Goal: Navigation & Orientation: Understand site structure

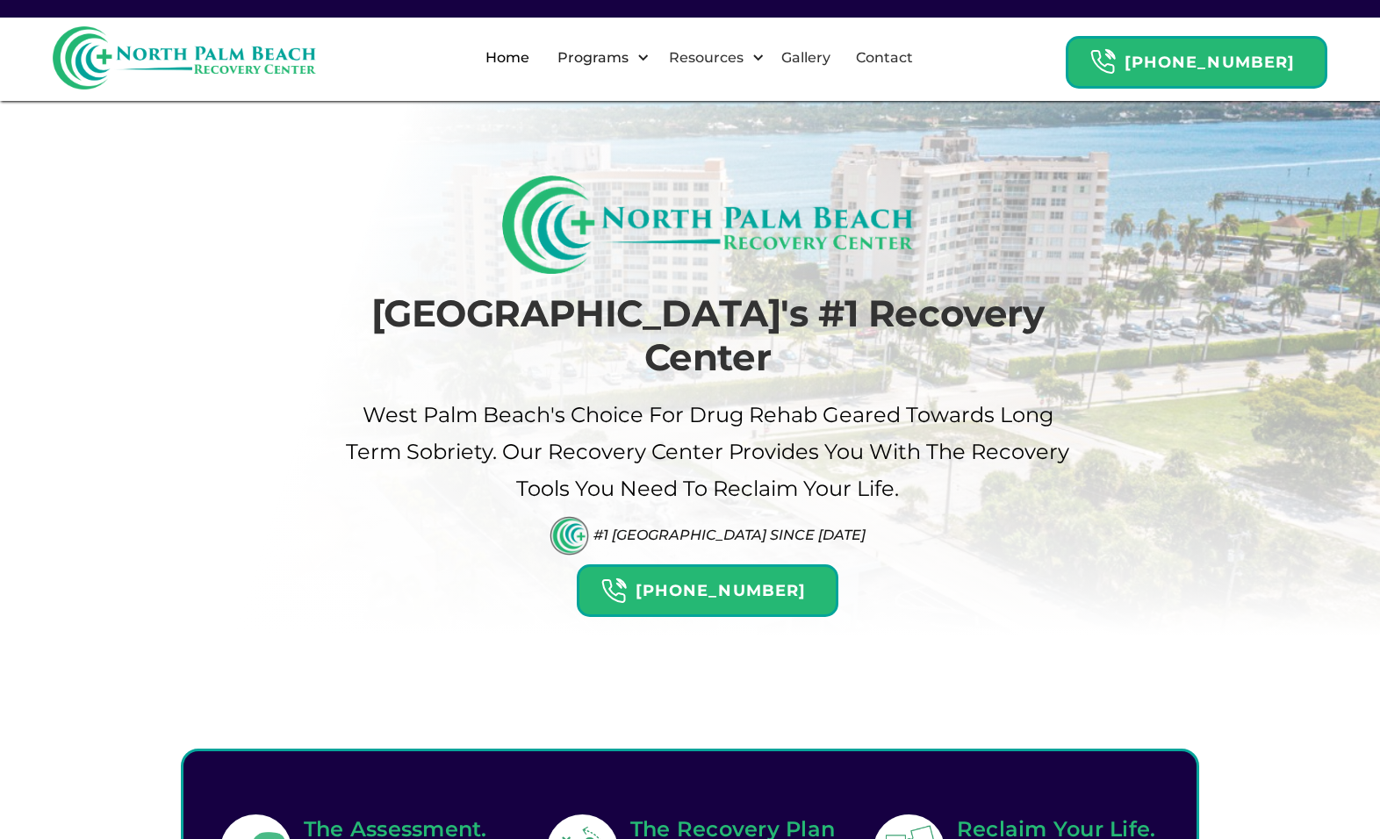
click at [237, 42] on img at bounding box center [184, 57] width 263 height 63
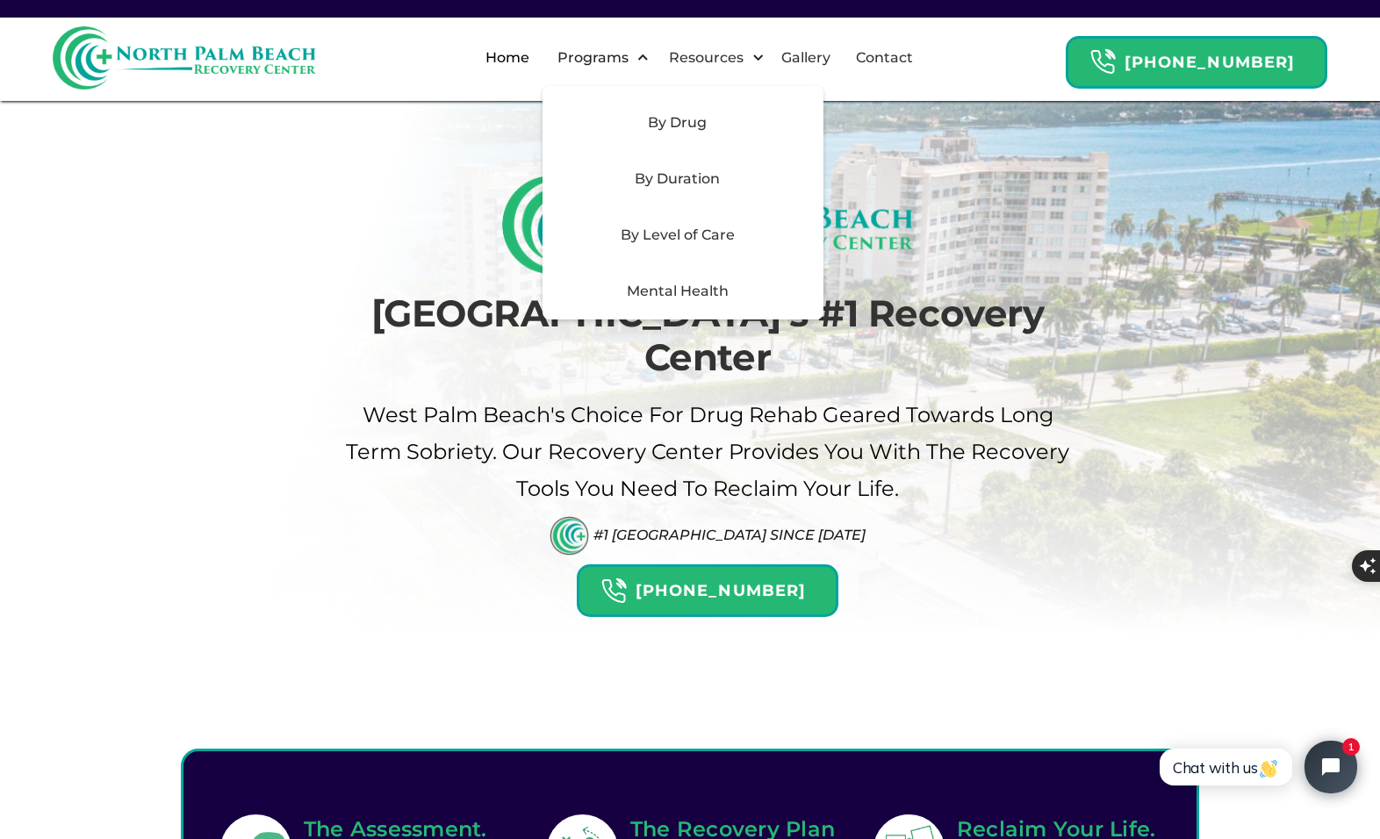
click at [681, 115] on div "By Drug" at bounding box center [677, 122] width 249 height 21
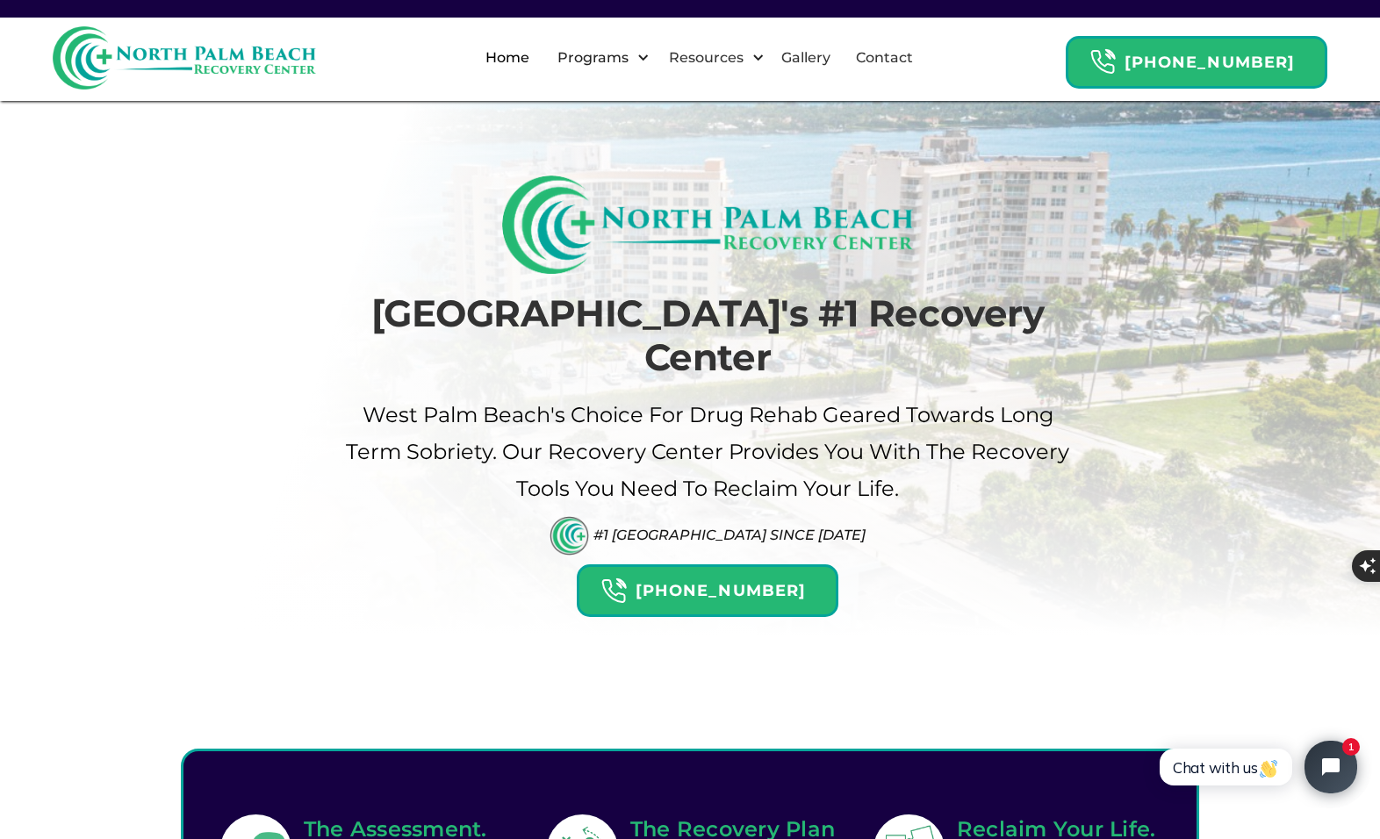
click at [332, 349] on div "Palm Beach's #1 Recovery Center West palm beach's Choice For drug Rehab Geared …" at bounding box center [690, 397] width 764 height 442
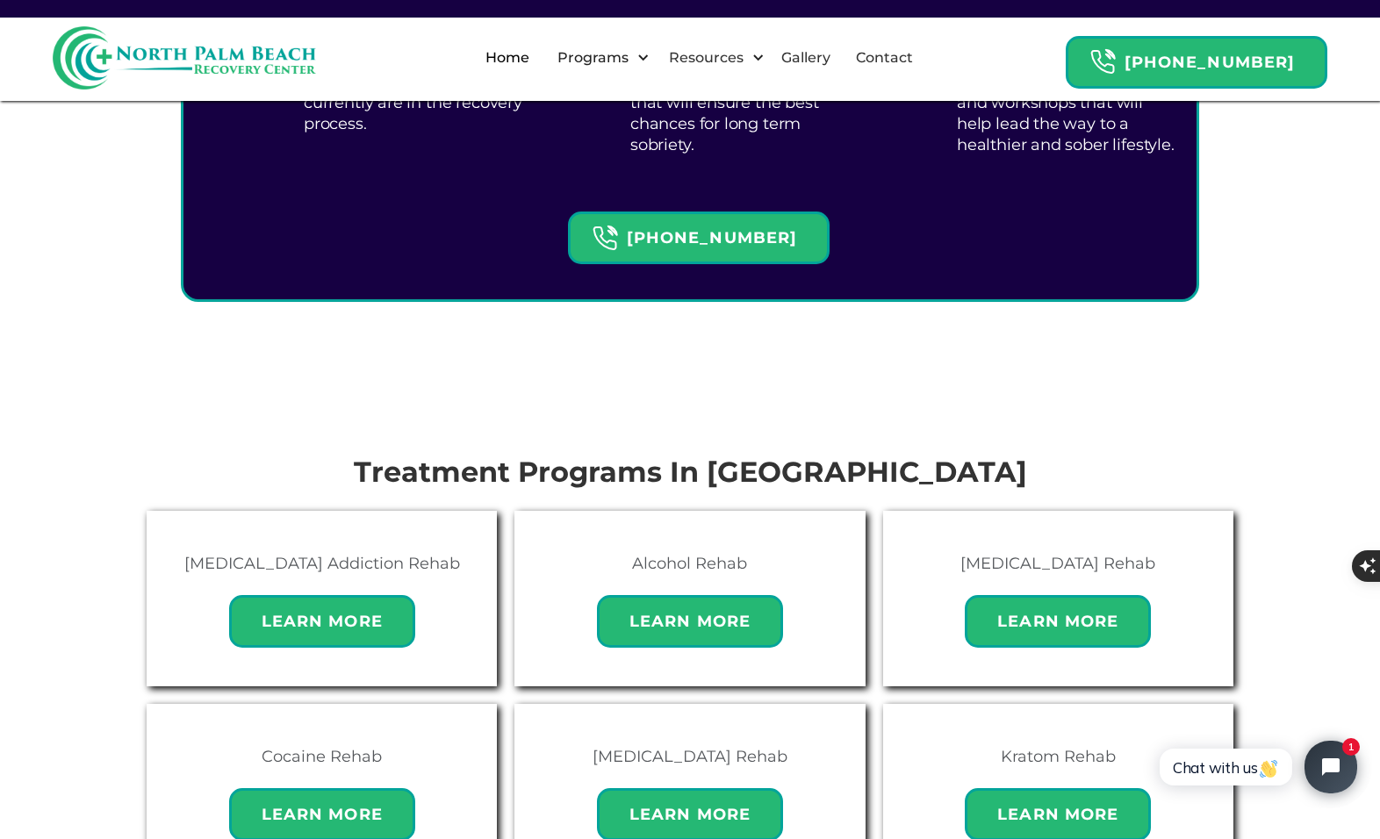
scroll to position [1556, 0]
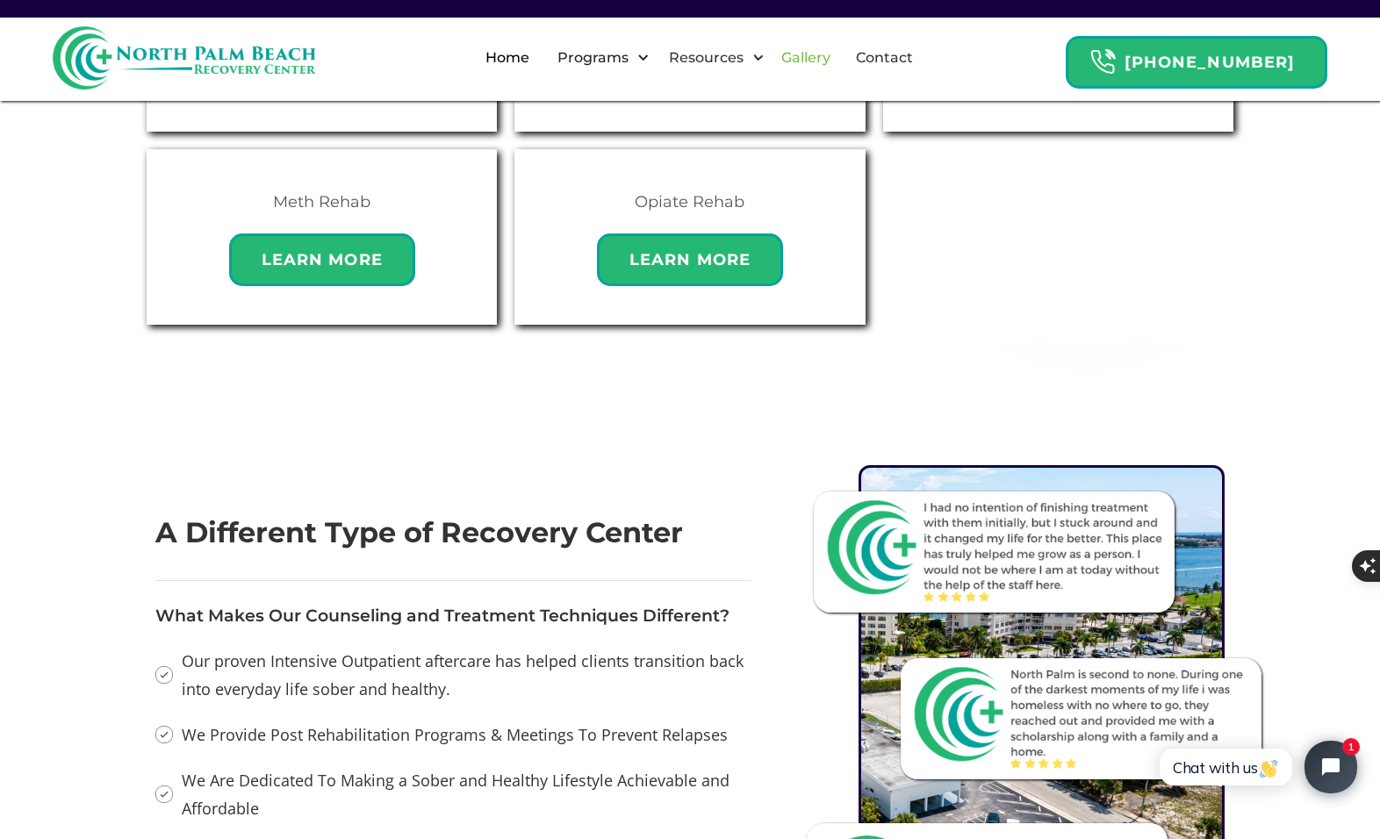
click at [837, 49] on link "Gallery" at bounding box center [806, 58] width 70 height 56
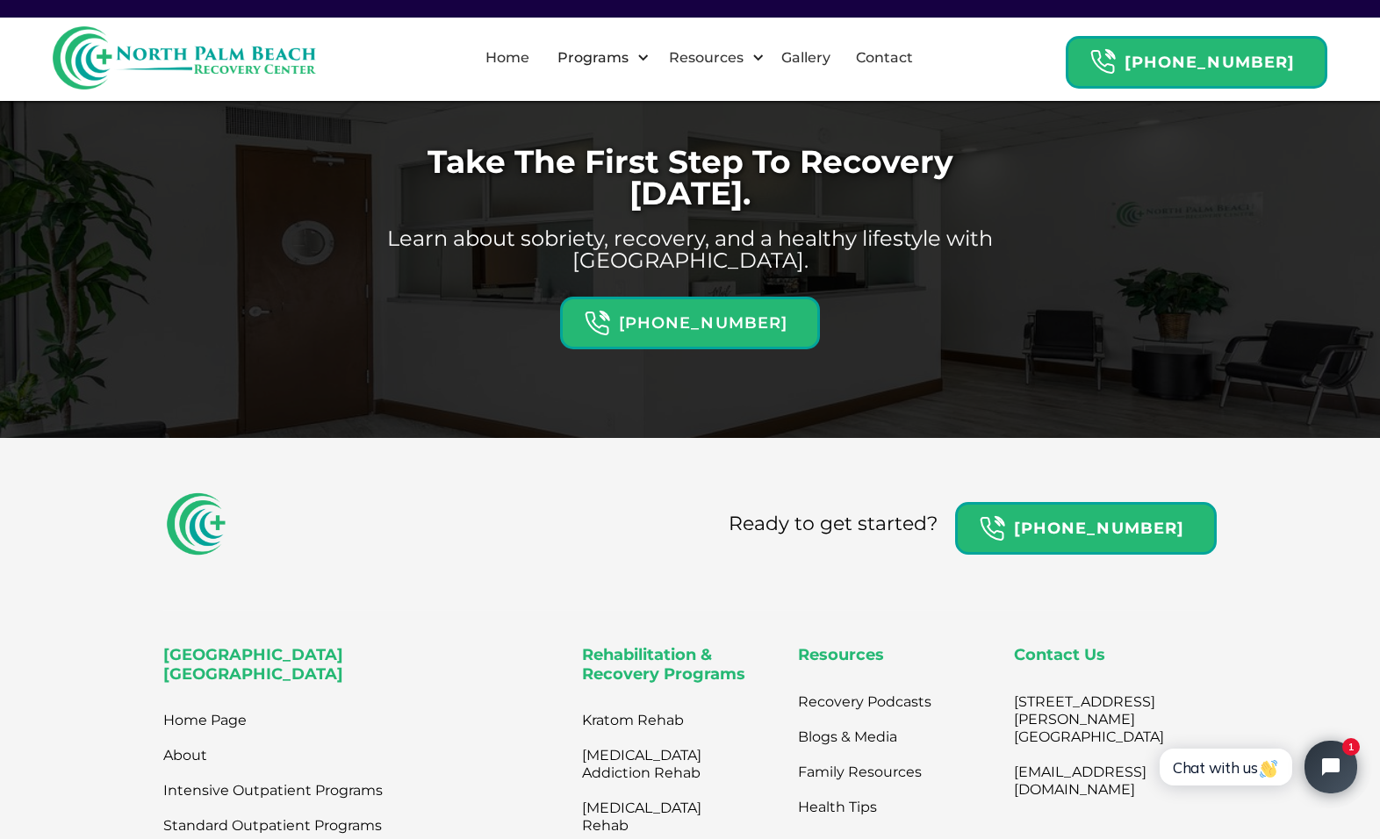
scroll to position [1741, 0]
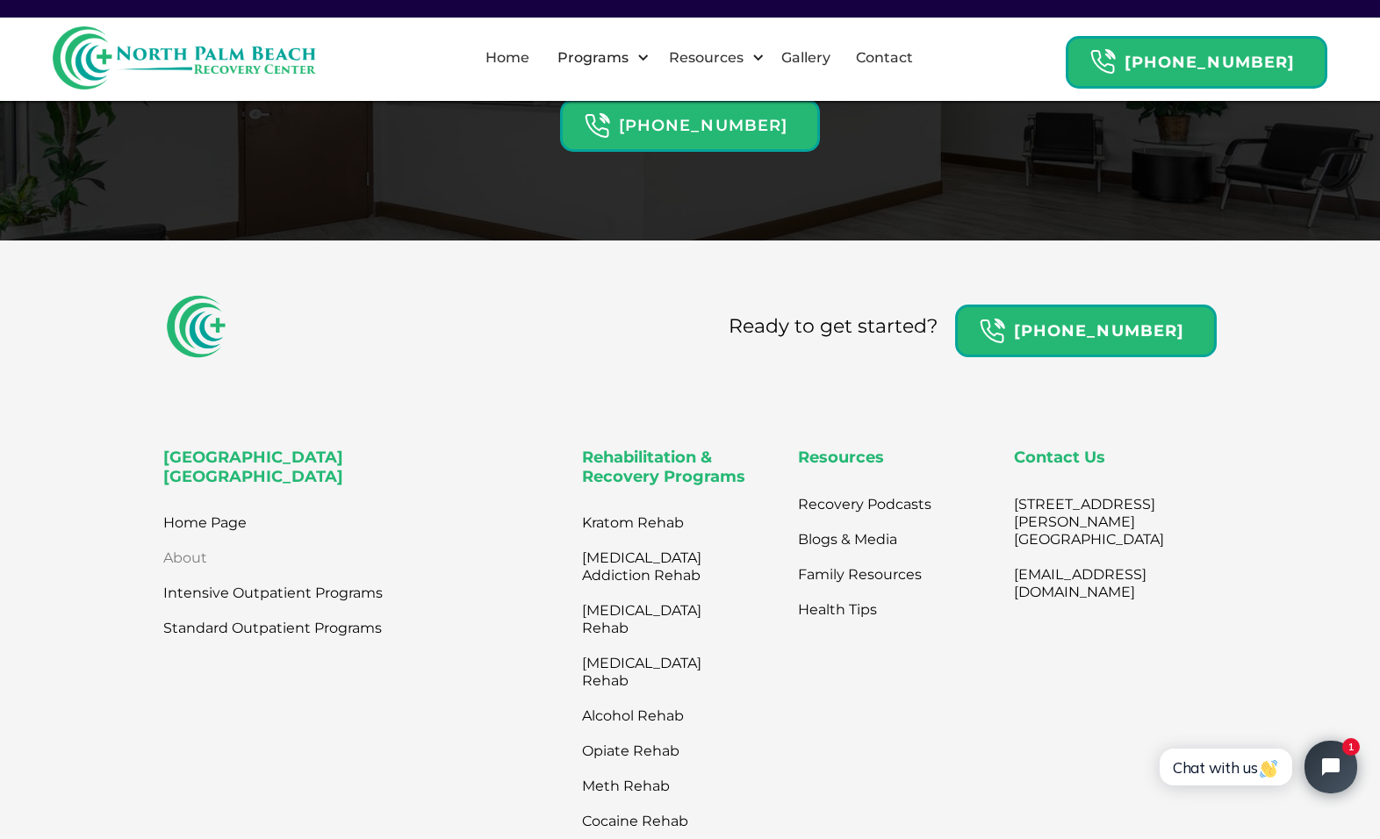
click at [182, 556] on link "About" at bounding box center [185, 558] width 44 height 35
